Goal: Book appointment/travel/reservation

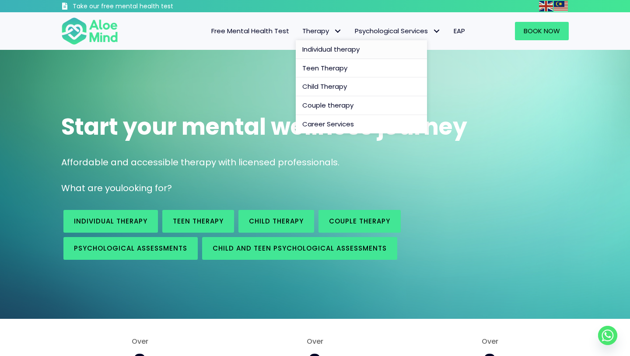
click at [336, 50] on span "Individual therapy" at bounding box center [330, 49] width 57 height 9
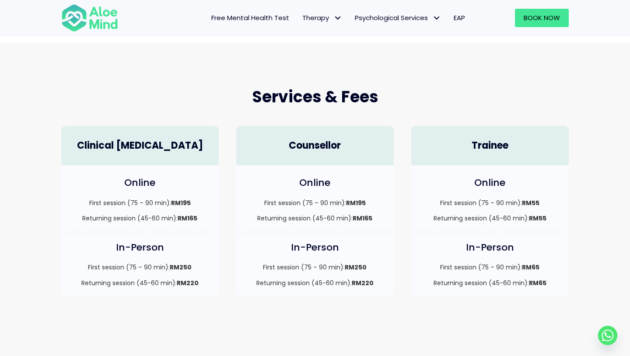
scroll to position [188, 0]
click at [177, 170] on div "Online First session (75 – 90 min): RM195 Returning session (45-60 min): RM165" at bounding box center [140, 198] width 158 height 67
click at [171, 152] on div "Clinical [MEDICAL_DATA]" at bounding box center [140, 146] width 158 height 40
click at [179, 225] on div "Online First session (75 – 90 min): RM195 Returning session (45-60 min): RM165" at bounding box center [140, 198] width 158 height 67
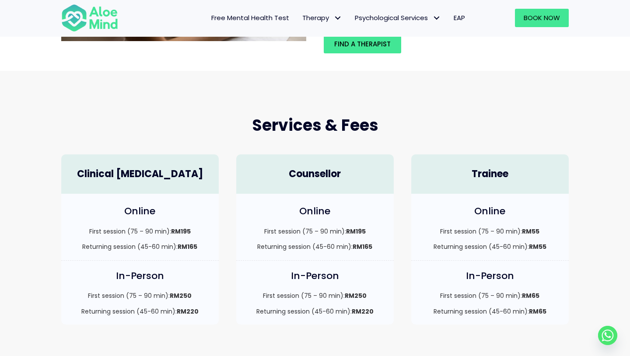
scroll to position [149, 0]
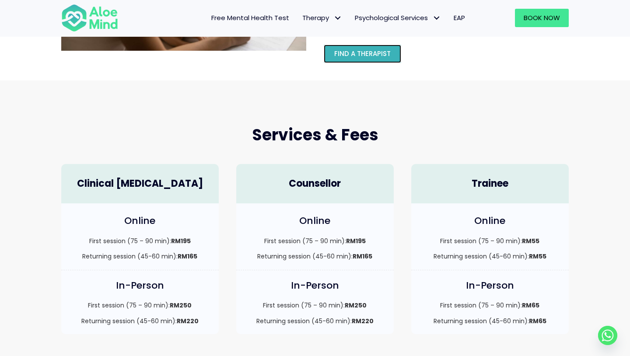
click at [392, 52] on link "Find a therapist" at bounding box center [362, 54] width 77 height 18
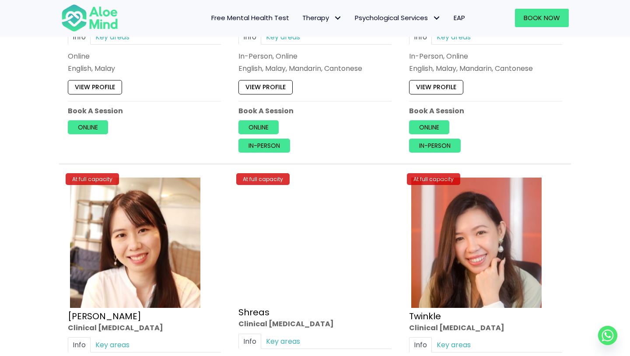
scroll to position [2910, 0]
